Goal: Information Seeking & Learning: Learn about a topic

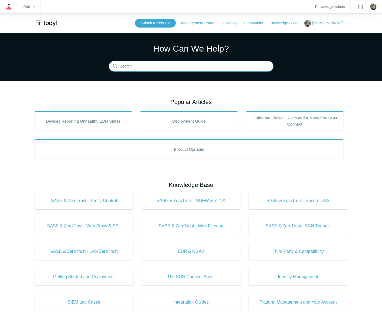
click at [147, 64] on input "Search" at bounding box center [191, 66] width 165 height 11
type input "threatlocker"
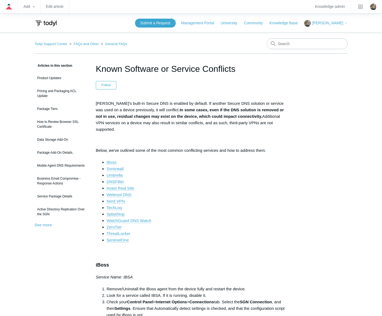
click at [125, 231] on link "ThreatLocker" at bounding box center [119, 233] width 24 height 5
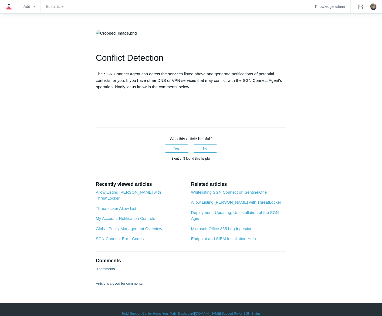
scroll to position [1249, 0]
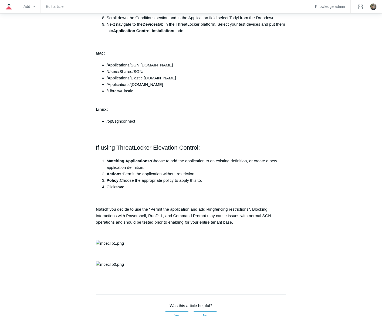
scroll to position [487, 0]
